Goal: Task Accomplishment & Management: Manage account settings

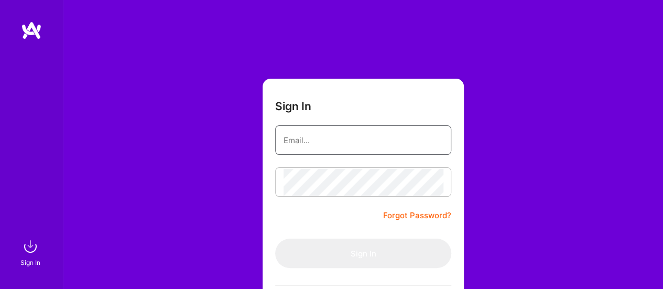
click at [297, 141] on input "email" at bounding box center [363, 140] width 159 height 27
type input "[PERSON_NAME][EMAIL_ADDRESS][DOMAIN_NAME]"
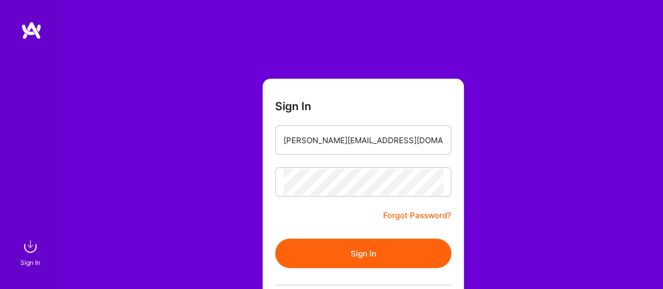
click at [367, 244] on button "Sign In" at bounding box center [363, 252] width 176 height 29
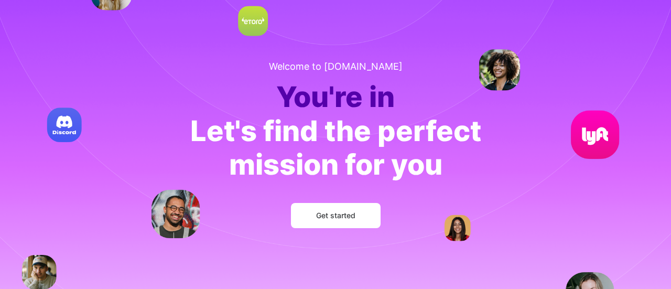
click at [341, 216] on span "Get started" at bounding box center [335, 215] width 39 height 10
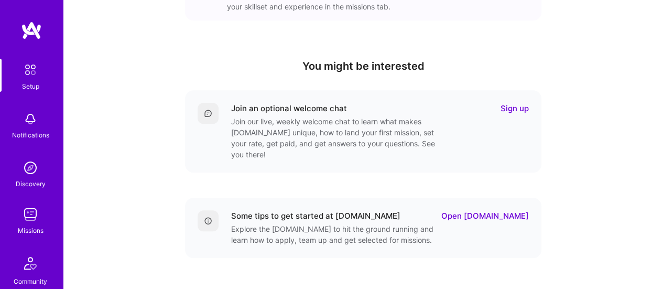
scroll to position [390, 0]
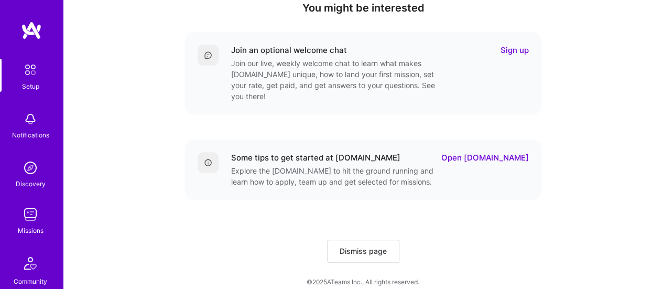
click at [353, 248] on button "Dismiss page" at bounding box center [363, 250] width 72 height 23
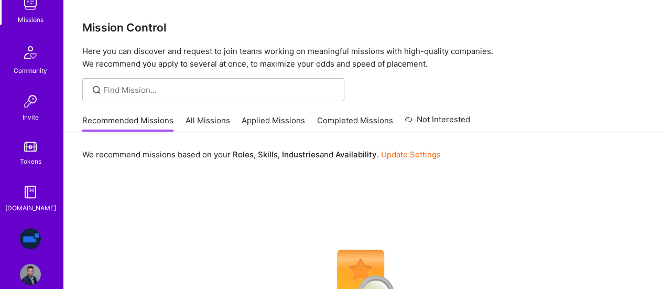
scroll to position [179, 0]
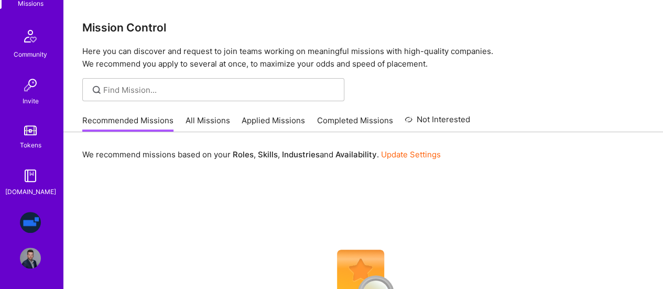
click at [28, 263] on img at bounding box center [30, 257] width 21 height 21
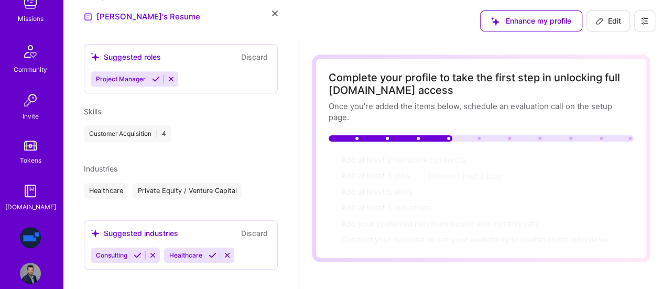
scroll to position [179, 0]
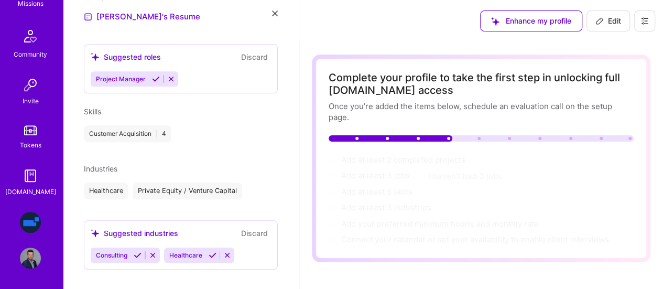
click at [649, 19] on button at bounding box center [644, 20] width 21 height 21
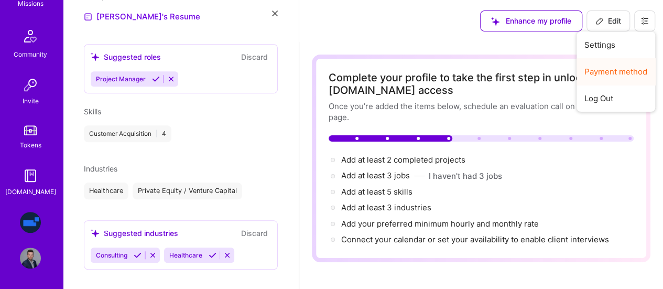
click at [616, 71] on button "Payment method" at bounding box center [615, 71] width 79 height 27
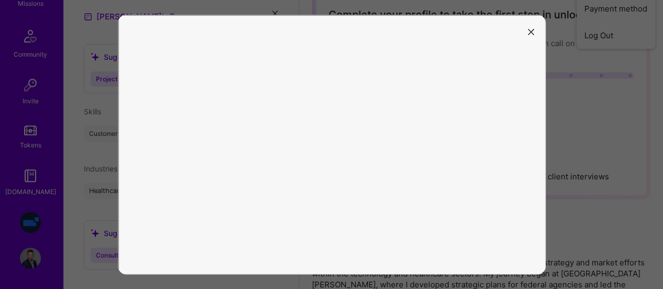
scroll to position [63, 0]
click at [535, 32] on button "modal" at bounding box center [531, 31] width 13 height 17
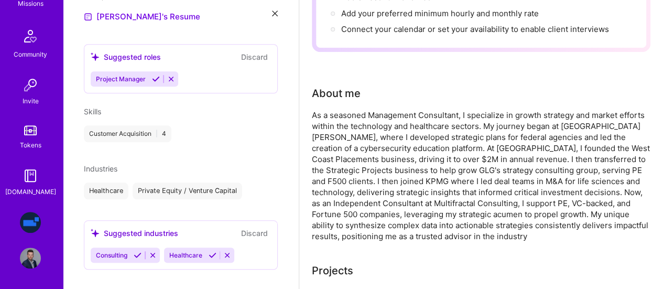
scroll to position [0, 0]
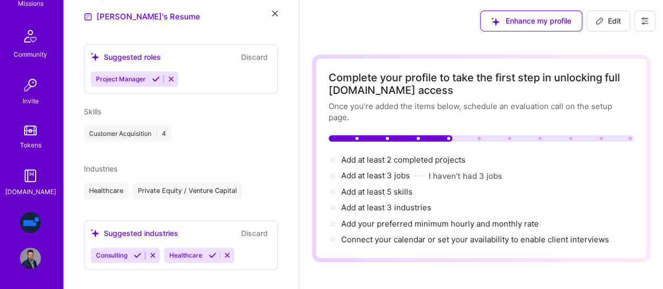
click at [645, 30] on button at bounding box center [644, 20] width 21 height 21
click at [603, 69] on button "Payment method" at bounding box center [615, 71] width 79 height 27
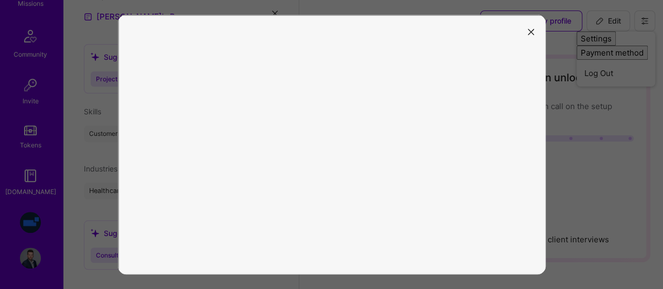
click at [533, 32] on icon "modal" at bounding box center [531, 32] width 6 height 6
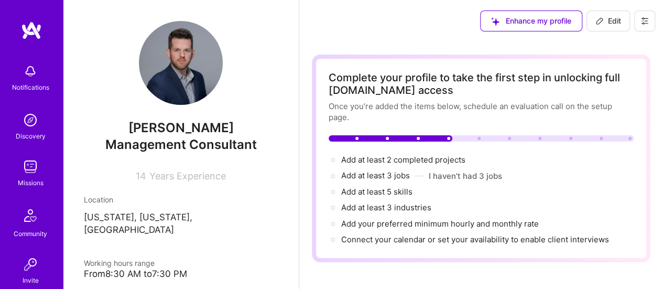
click at [648, 27] on button at bounding box center [644, 20] width 21 height 21
click at [607, 74] on button "Payment method" at bounding box center [615, 71] width 79 height 27
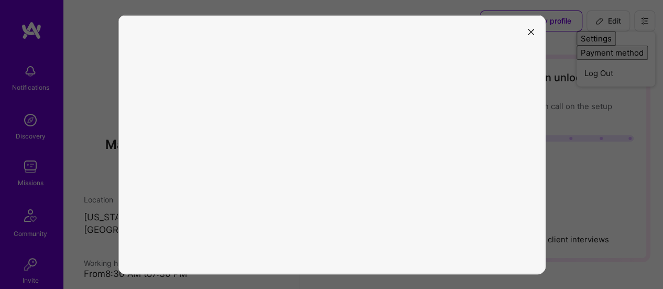
click at [530, 32] on icon "modal" at bounding box center [531, 32] width 6 height 6
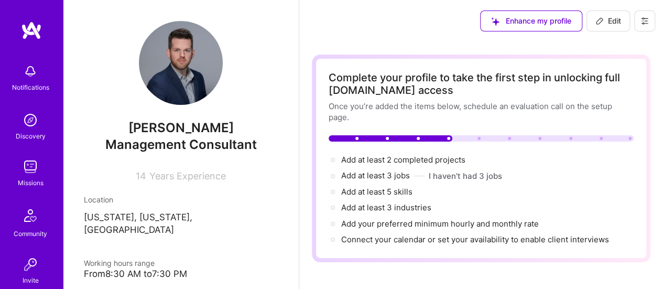
click at [642, 23] on icon at bounding box center [644, 21] width 8 height 8
click at [612, 72] on button "Payment method" at bounding box center [615, 71] width 79 height 27
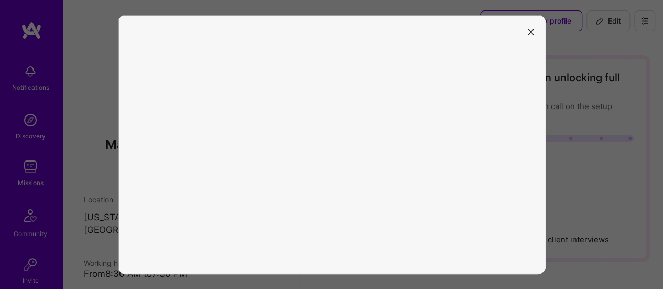
click at [531, 30] on icon "modal" at bounding box center [531, 32] width 6 height 6
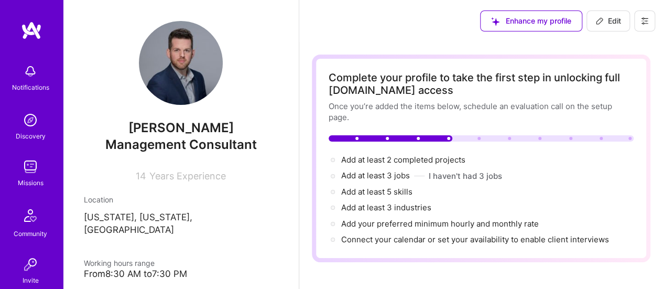
click at [644, 19] on icon at bounding box center [644, 21] width 6 height 6
click at [613, 68] on button "Payment method" at bounding box center [615, 71] width 79 height 27
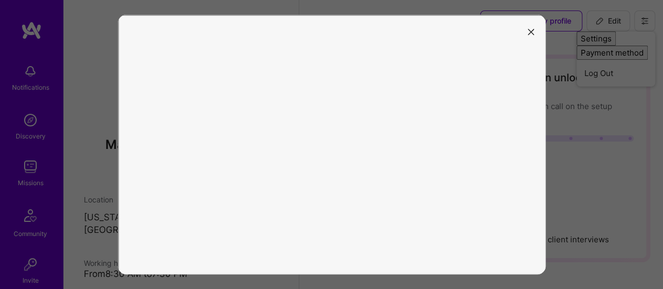
click at [531, 31] on icon "modal" at bounding box center [531, 32] width 6 height 6
